Goal: Information Seeking & Learning: Learn about a topic

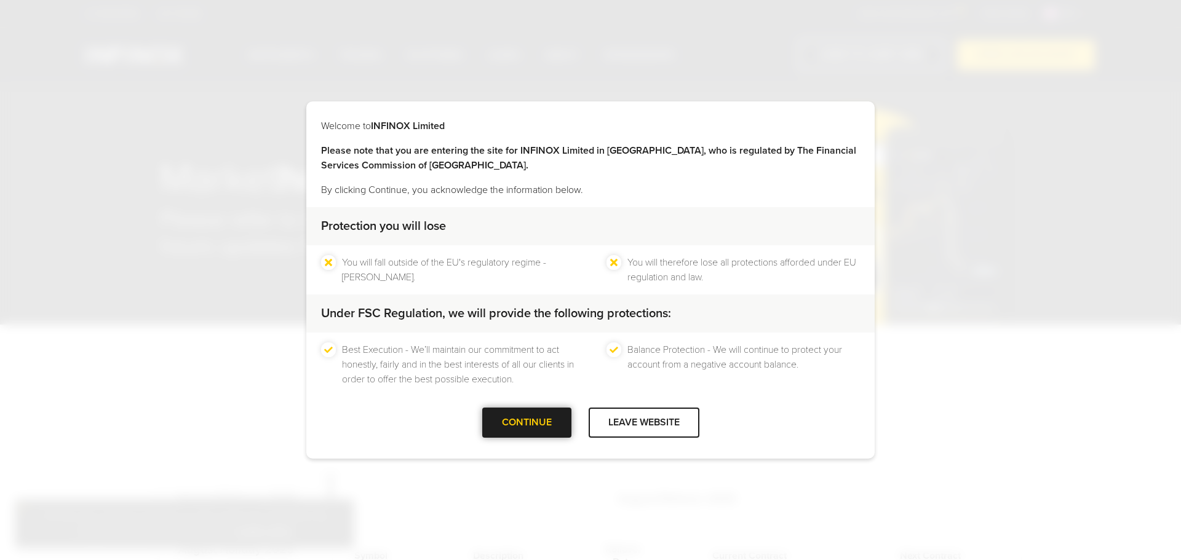
click at [544, 422] on div "CONTINUE" at bounding box center [526, 423] width 89 height 30
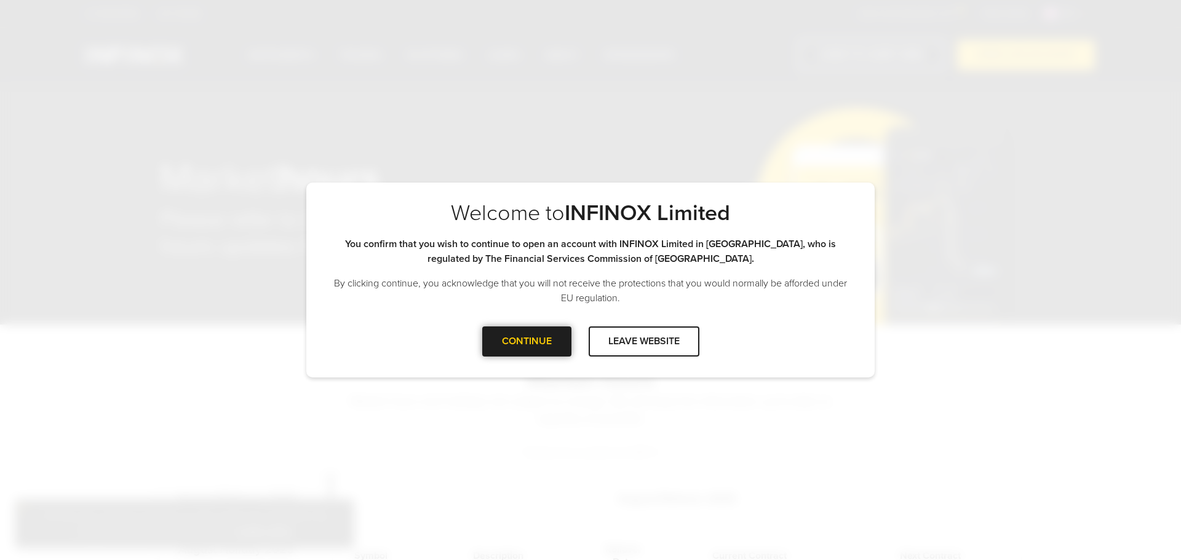
click at [526, 341] on div at bounding box center [526, 341] width 0 height 0
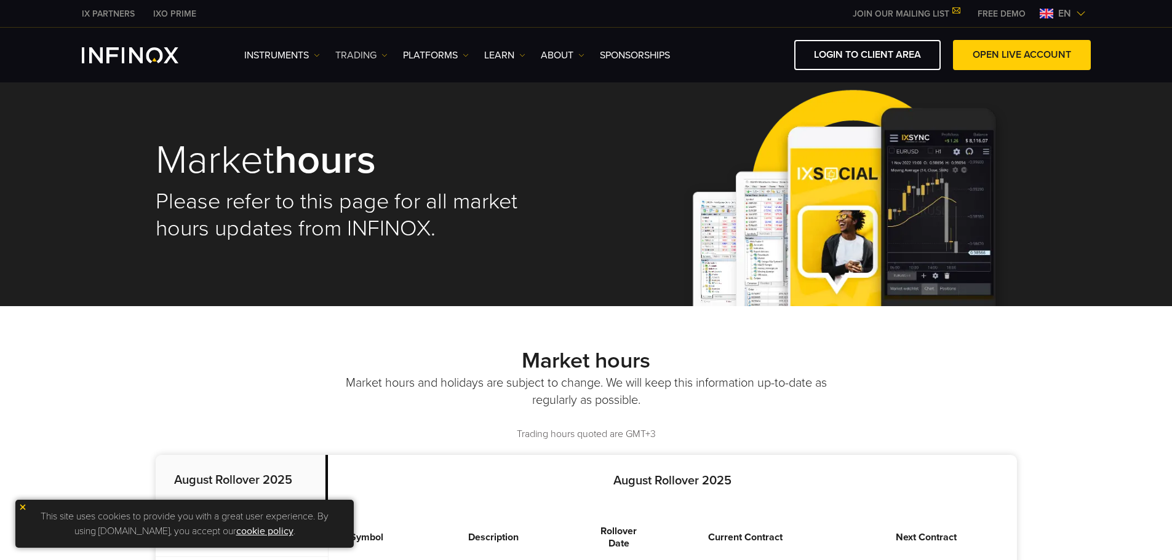
click at [360, 54] on link "TRADING" at bounding box center [361, 55] width 52 height 15
click at [370, 122] on link "Market hours" at bounding box center [375, 121] width 80 height 26
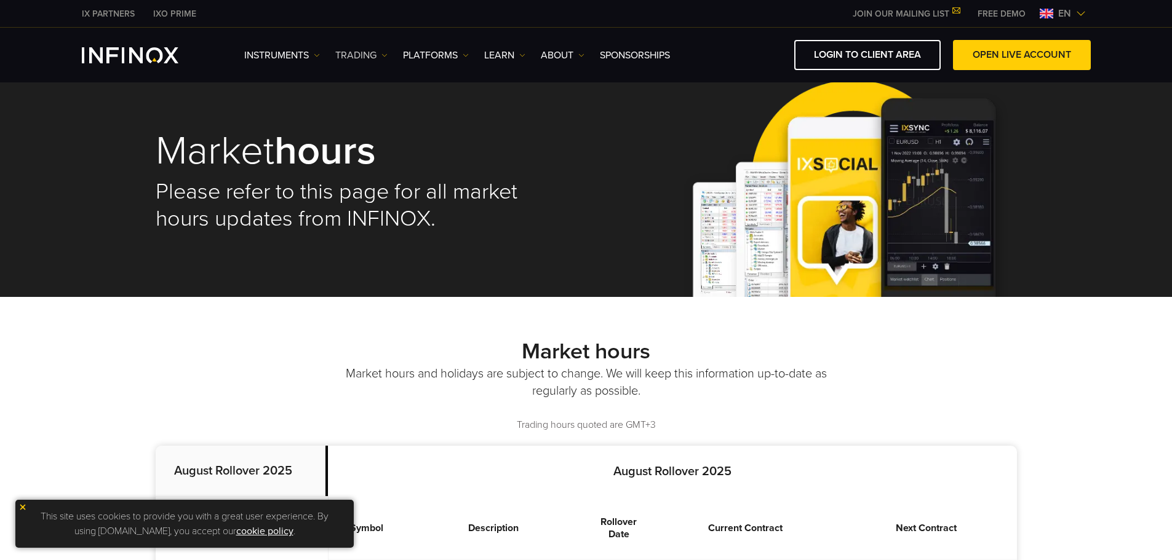
click at [373, 55] on link "TRADING" at bounding box center [361, 55] width 52 height 15
click at [525, 56] on img at bounding box center [522, 55] width 6 height 6
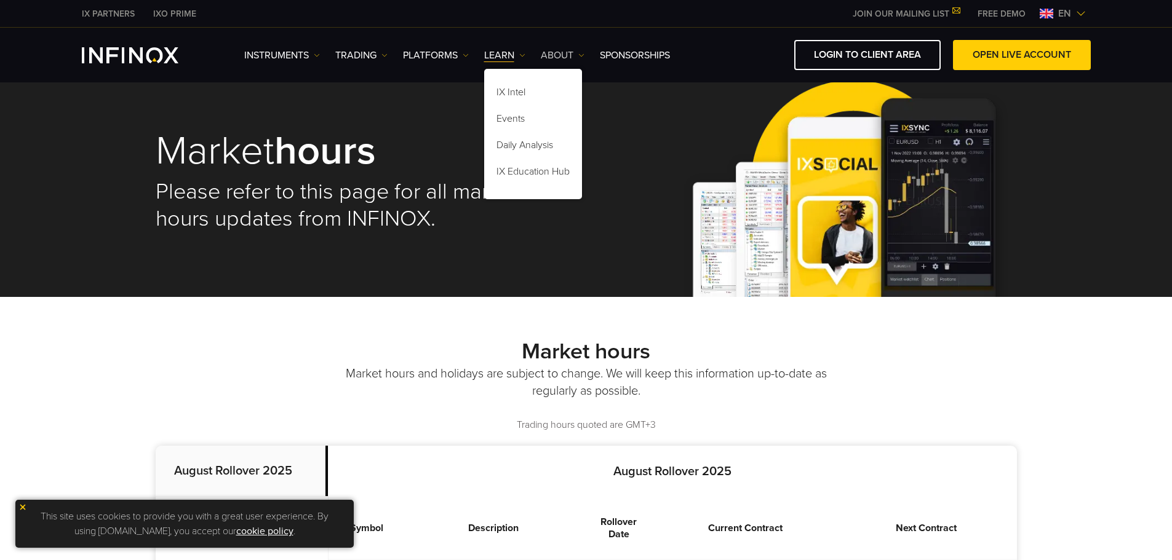
click at [579, 56] on img at bounding box center [581, 55] width 6 height 6
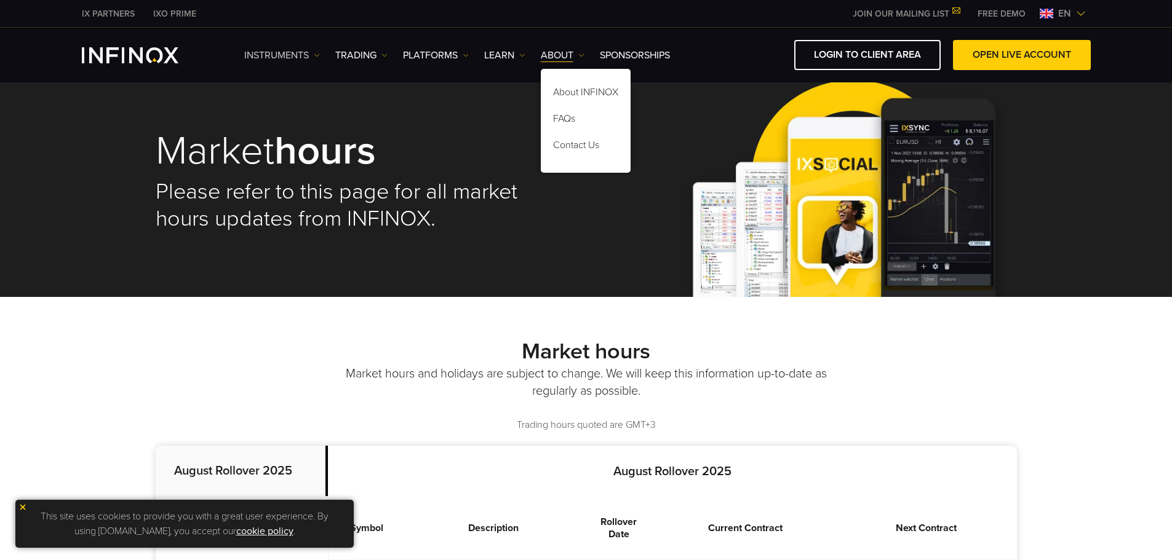
click at [308, 56] on link "Instruments" at bounding box center [282, 55] width 76 height 15
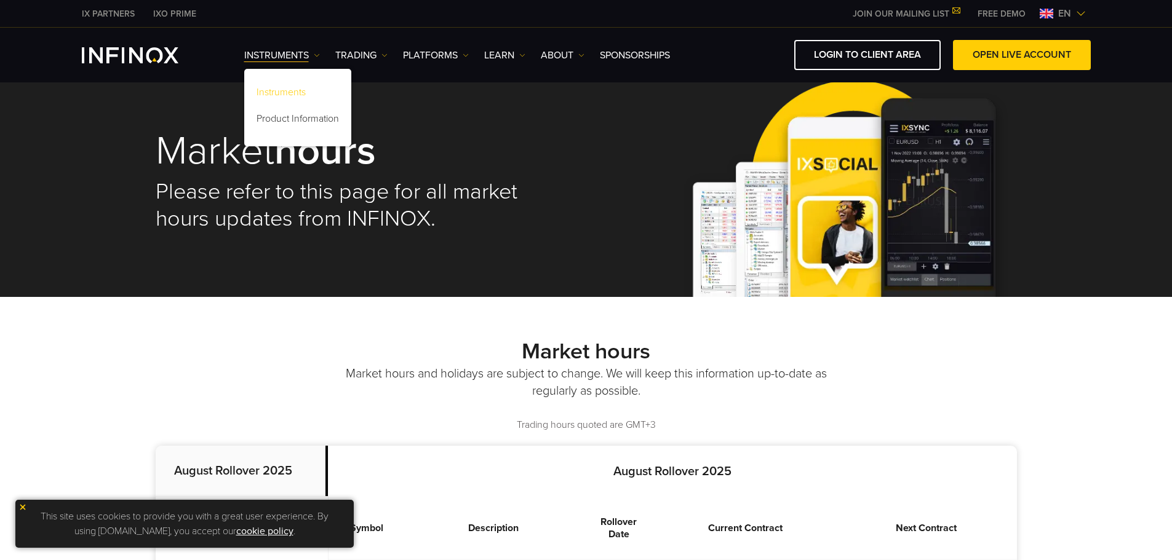
click at [295, 93] on link "Instruments" at bounding box center [297, 94] width 107 height 26
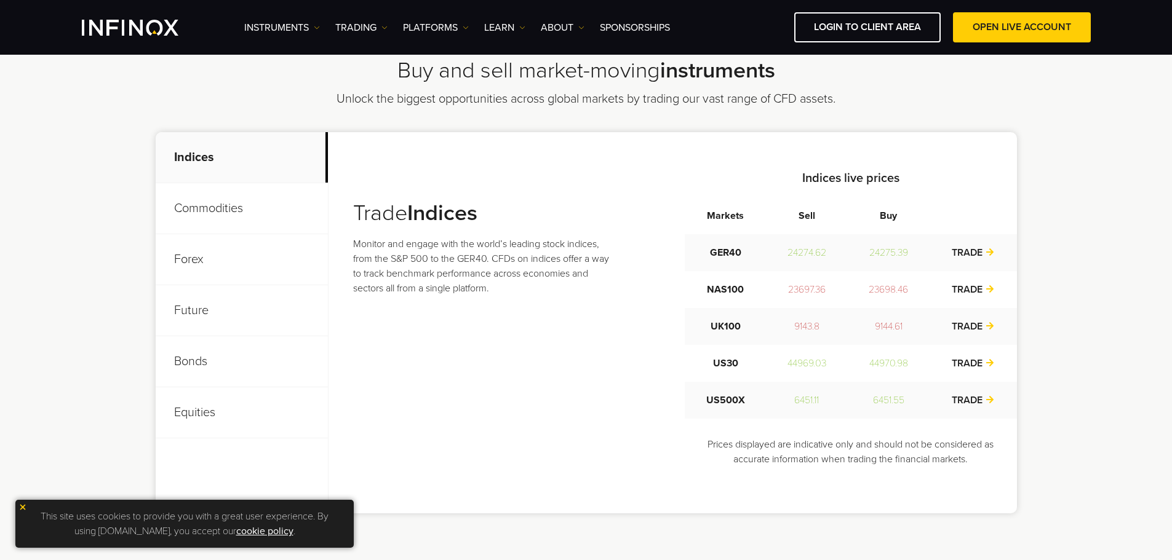
scroll to position [369, 0]
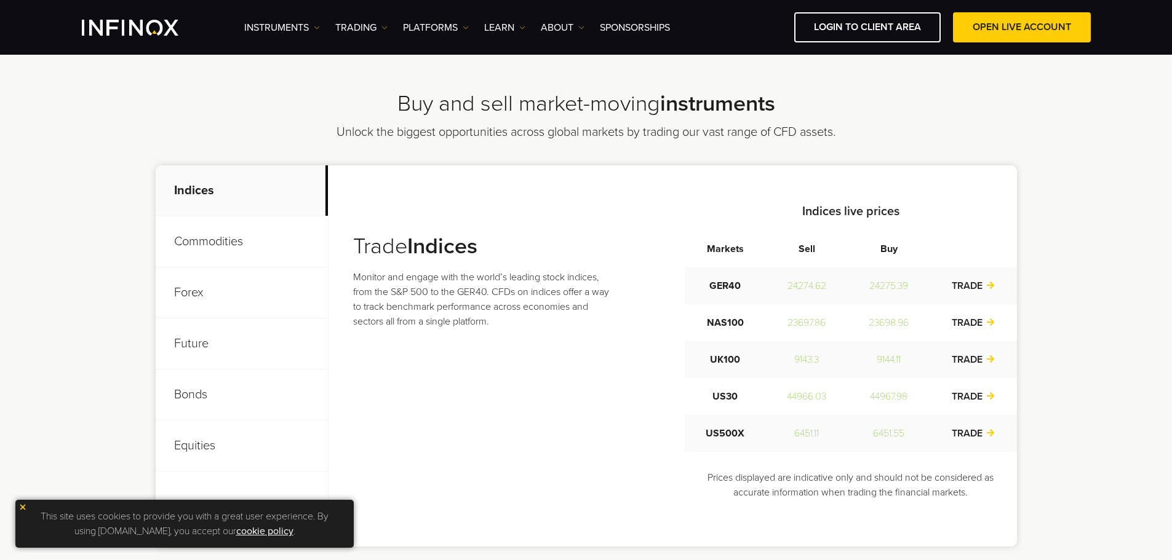
click at [245, 245] on p "Commodities" at bounding box center [242, 241] width 172 height 51
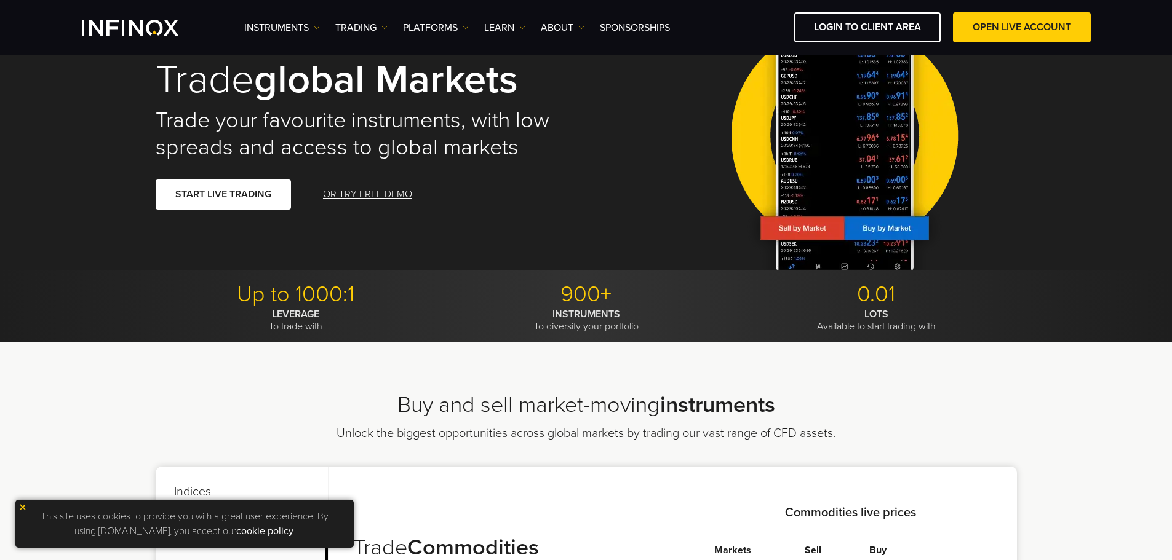
scroll to position [0, 0]
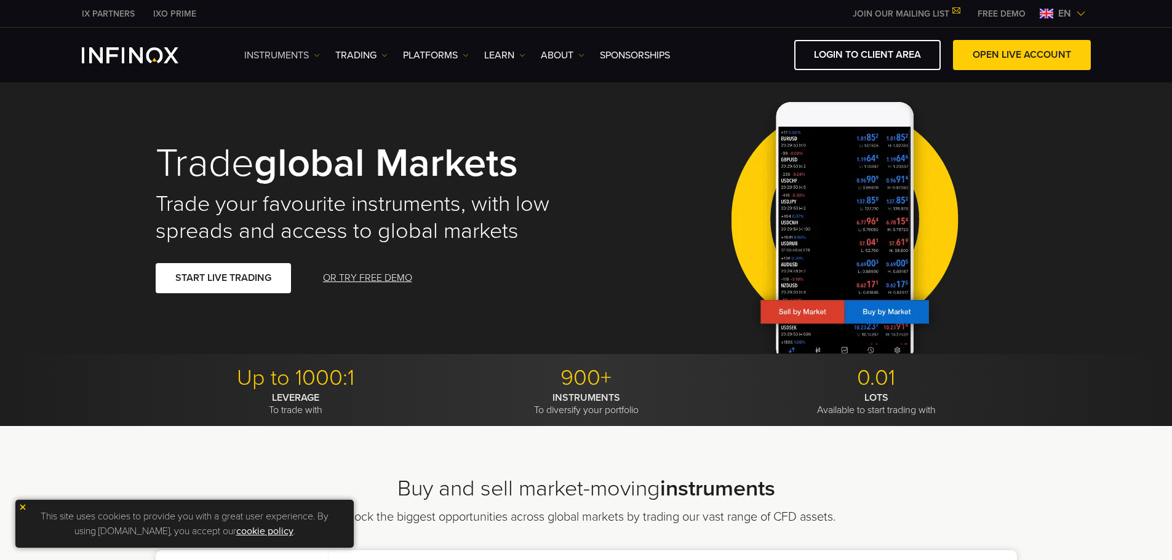
click at [301, 58] on link "Instruments" at bounding box center [282, 55] width 76 height 15
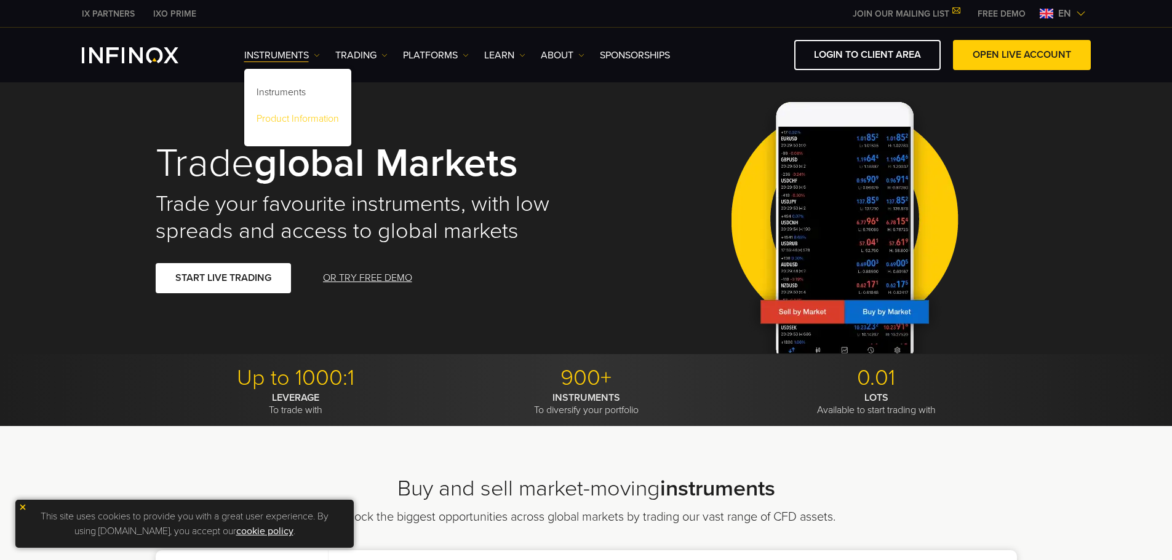
click at [301, 117] on link "Product Information" at bounding box center [297, 121] width 107 height 26
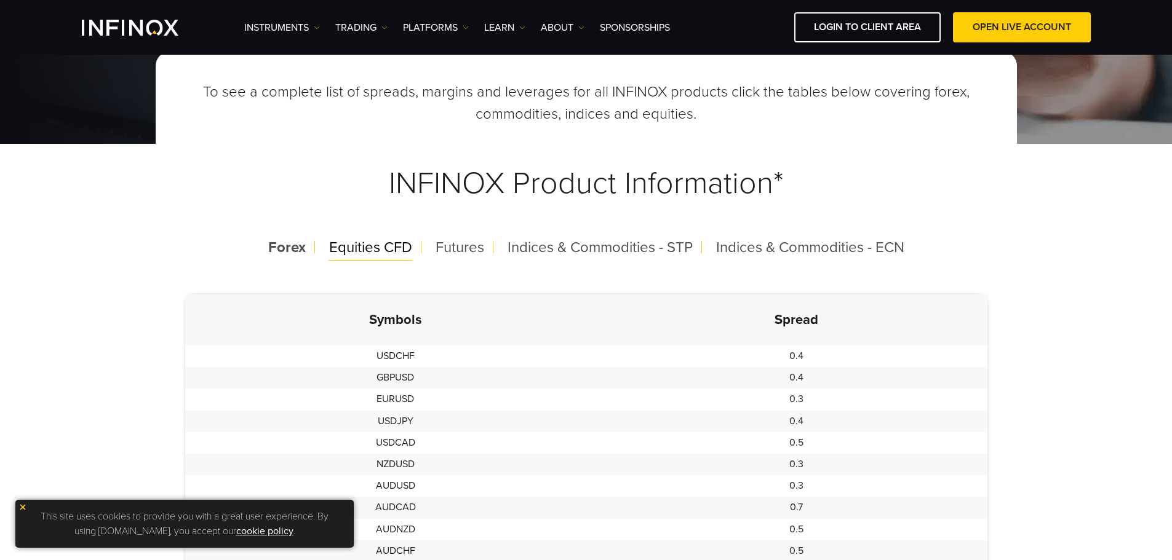
click at [365, 253] on span "Equities CFD" at bounding box center [370, 248] width 83 height 18
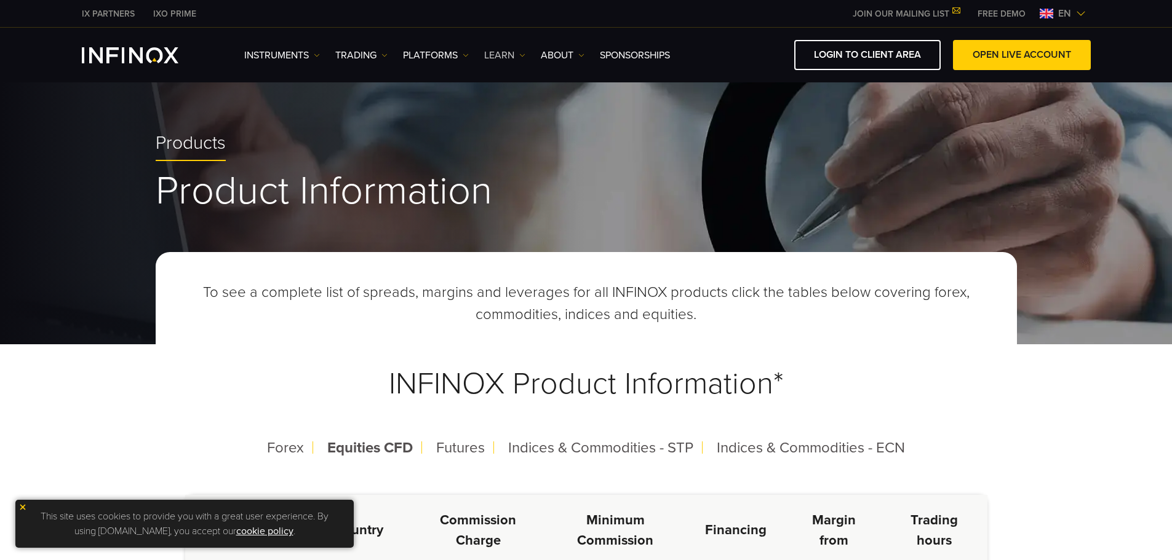
click at [501, 50] on link "Learn" at bounding box center [504, 55] width 41 height 15
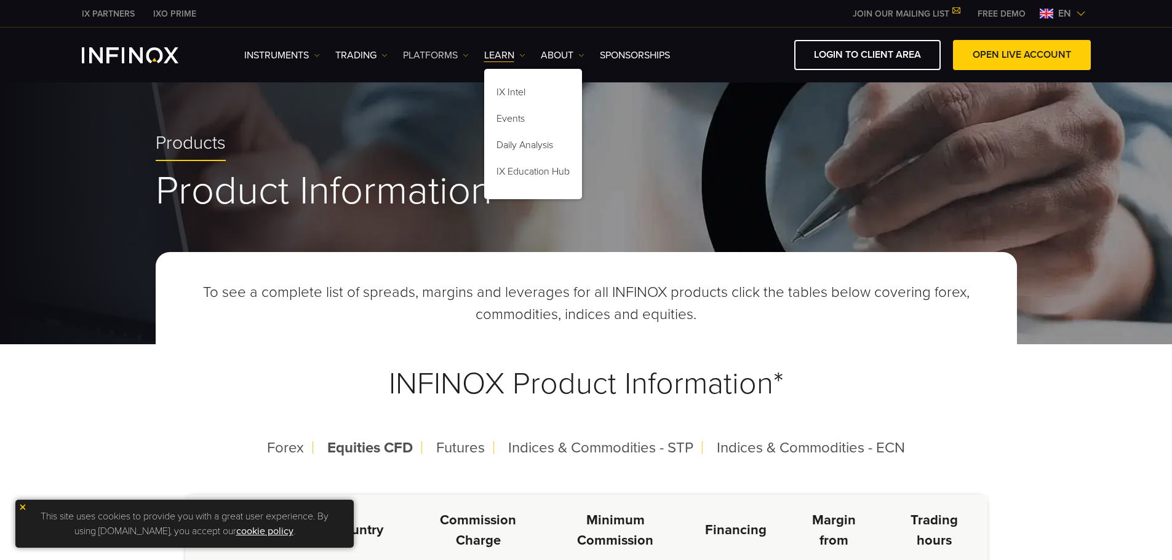
click at [444, 59] on link "PLATFORMS" at bounding box center [436, 55] width 66 height 15
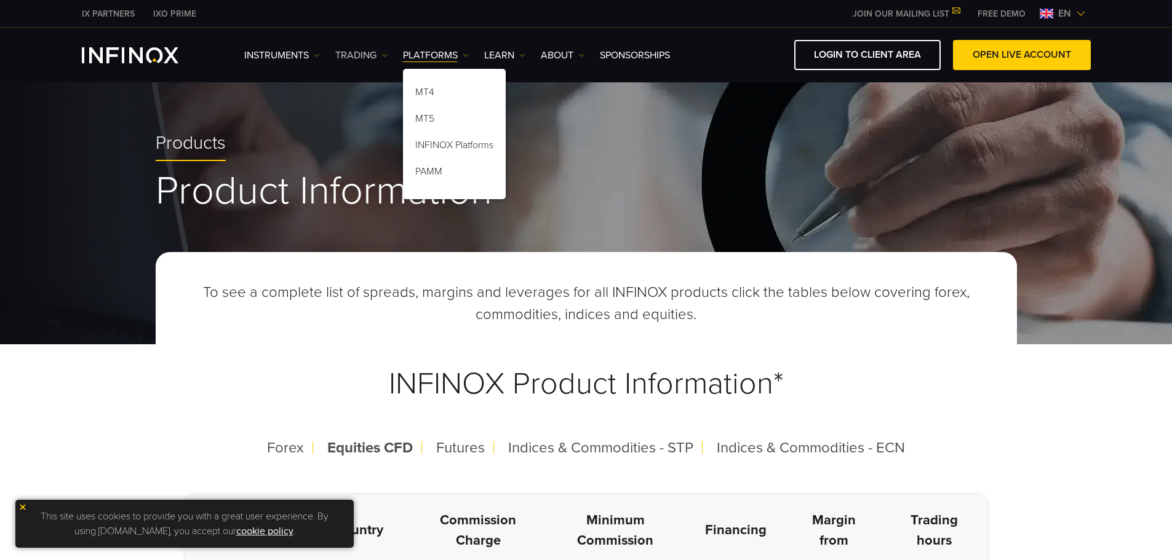
click at [367, 57] on link "TRADING" at bounding box center [361, 55] width 52 height 15
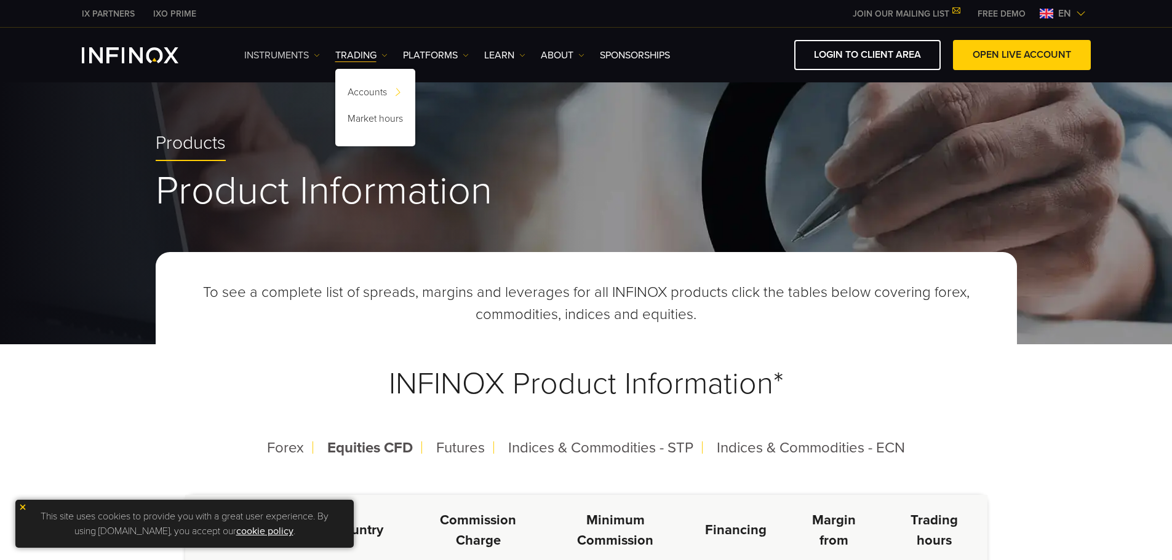
click at [285, 52] on link "Instruments" at bounding box center [282, 55] width 76 height 15
